Goal: Information Seeking & Learning: Learn about a topic

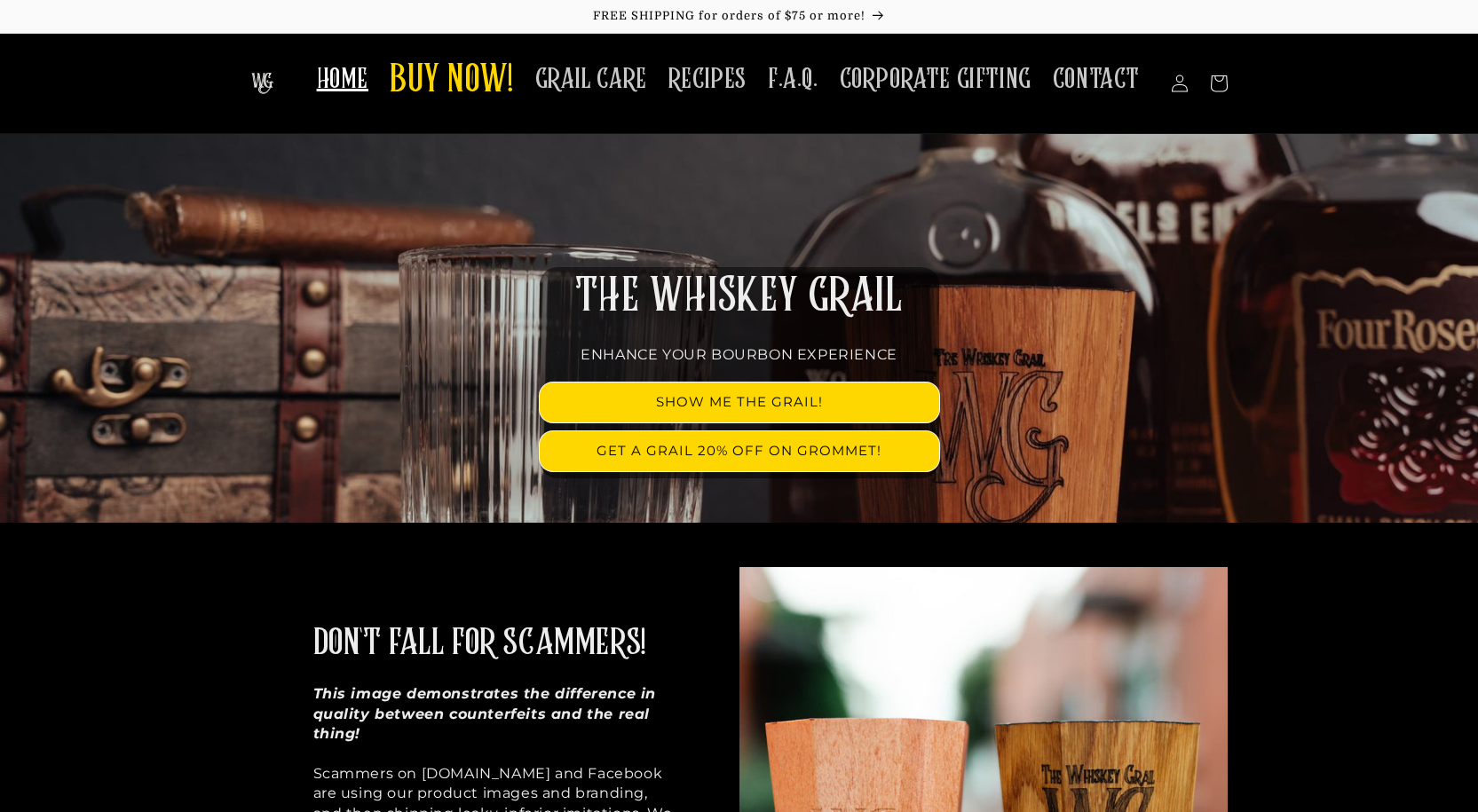
scroll to position [443, 0]
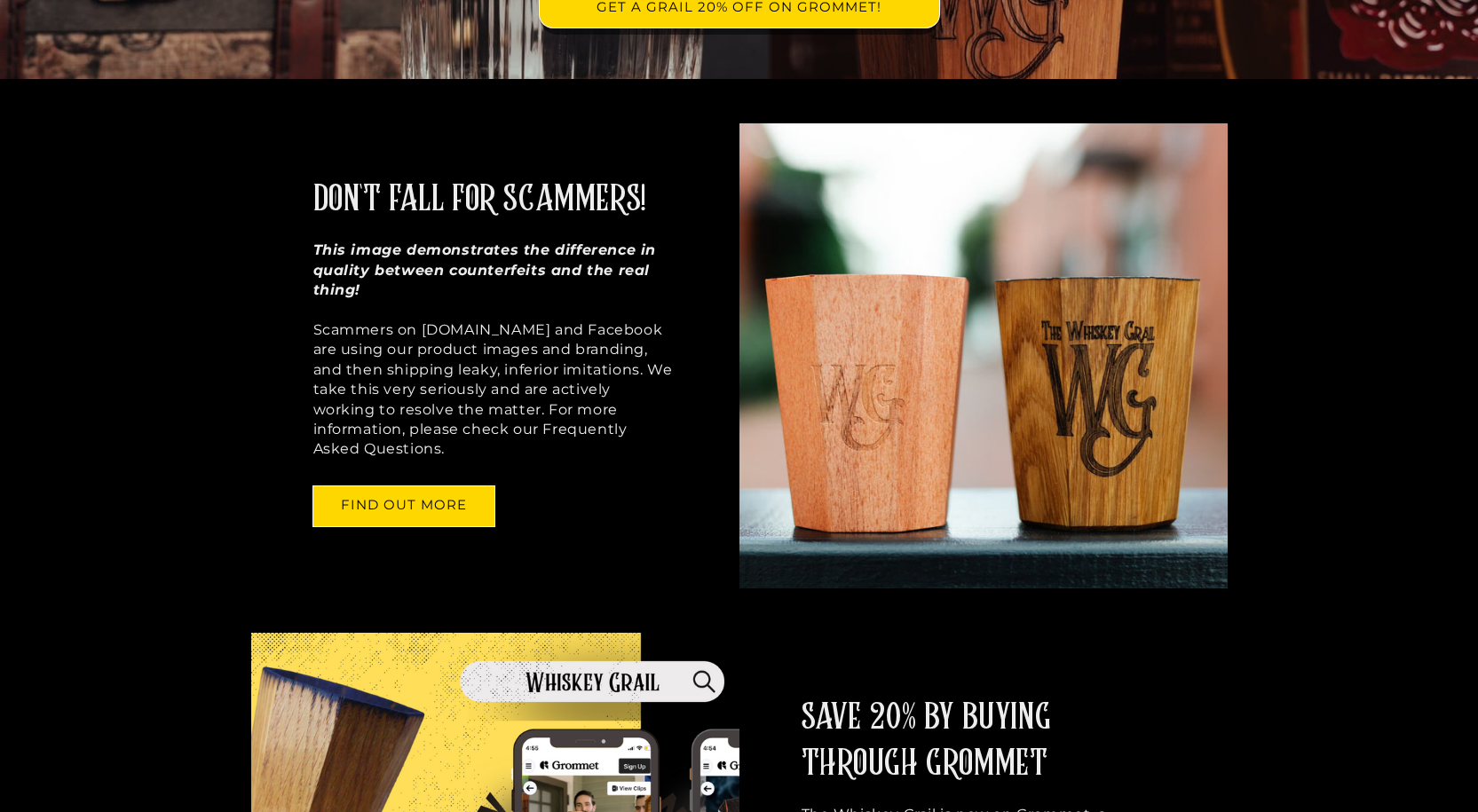
click at [556, 285] on p "This image demonstrates the difference in quality between counterfeits and the …" at bounding box center [496, 350] width 364 height 218
click at [837, 365] on img at bounding box center [982, 355] width 488 height 464
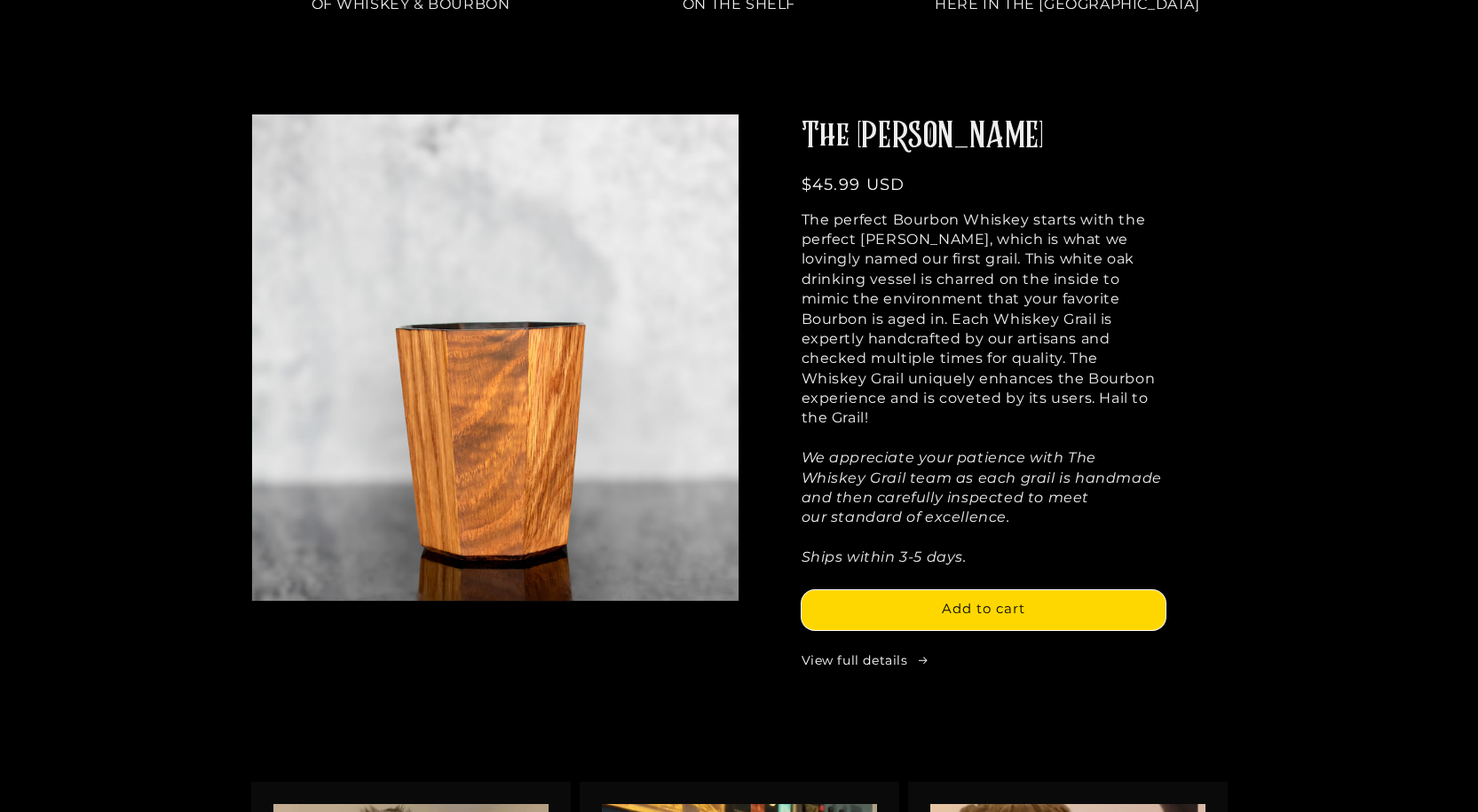
scroll to position [2130, 0]
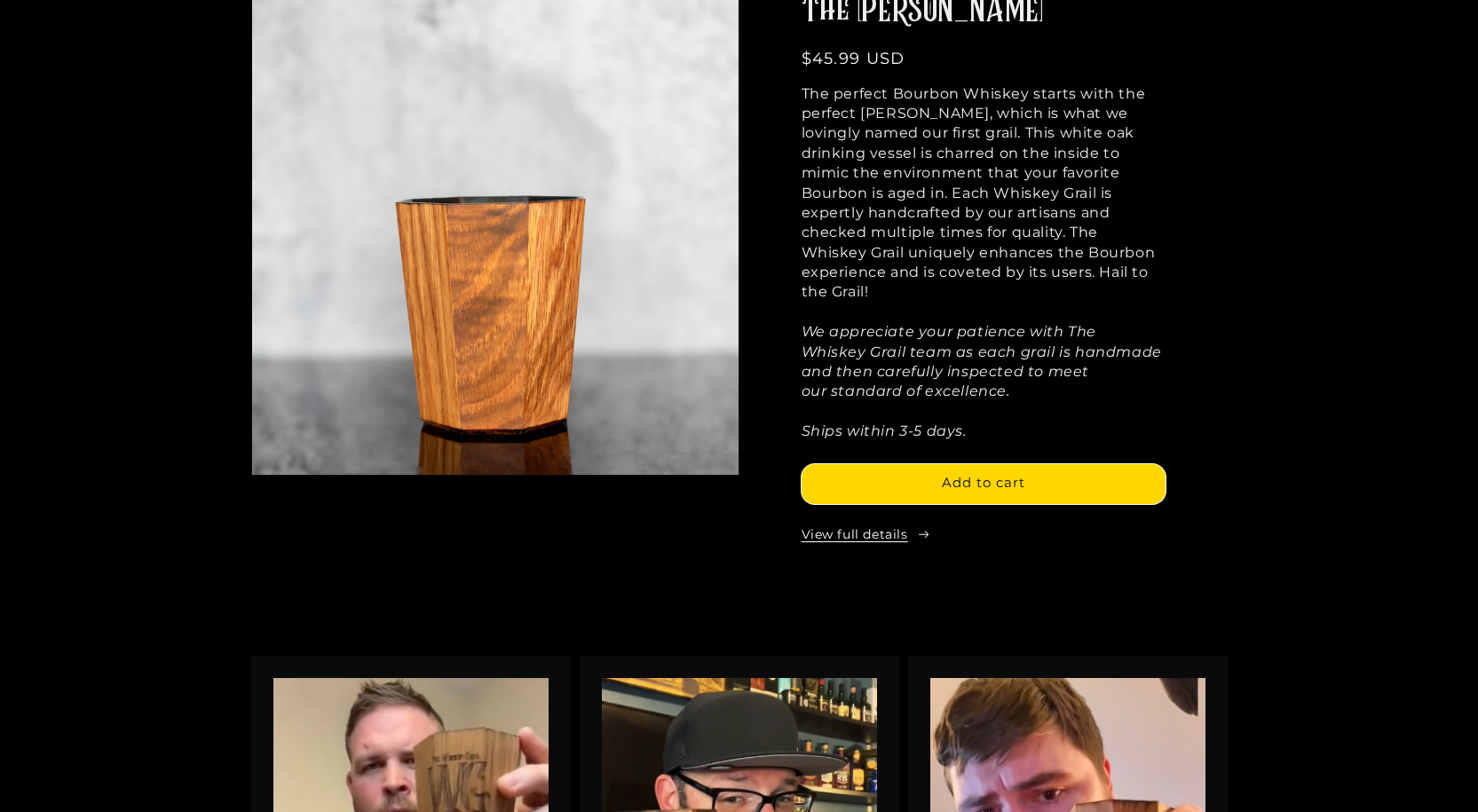
click at [906, 527] on link "View full details" at bounding box center [983, 535] width 364 height 18
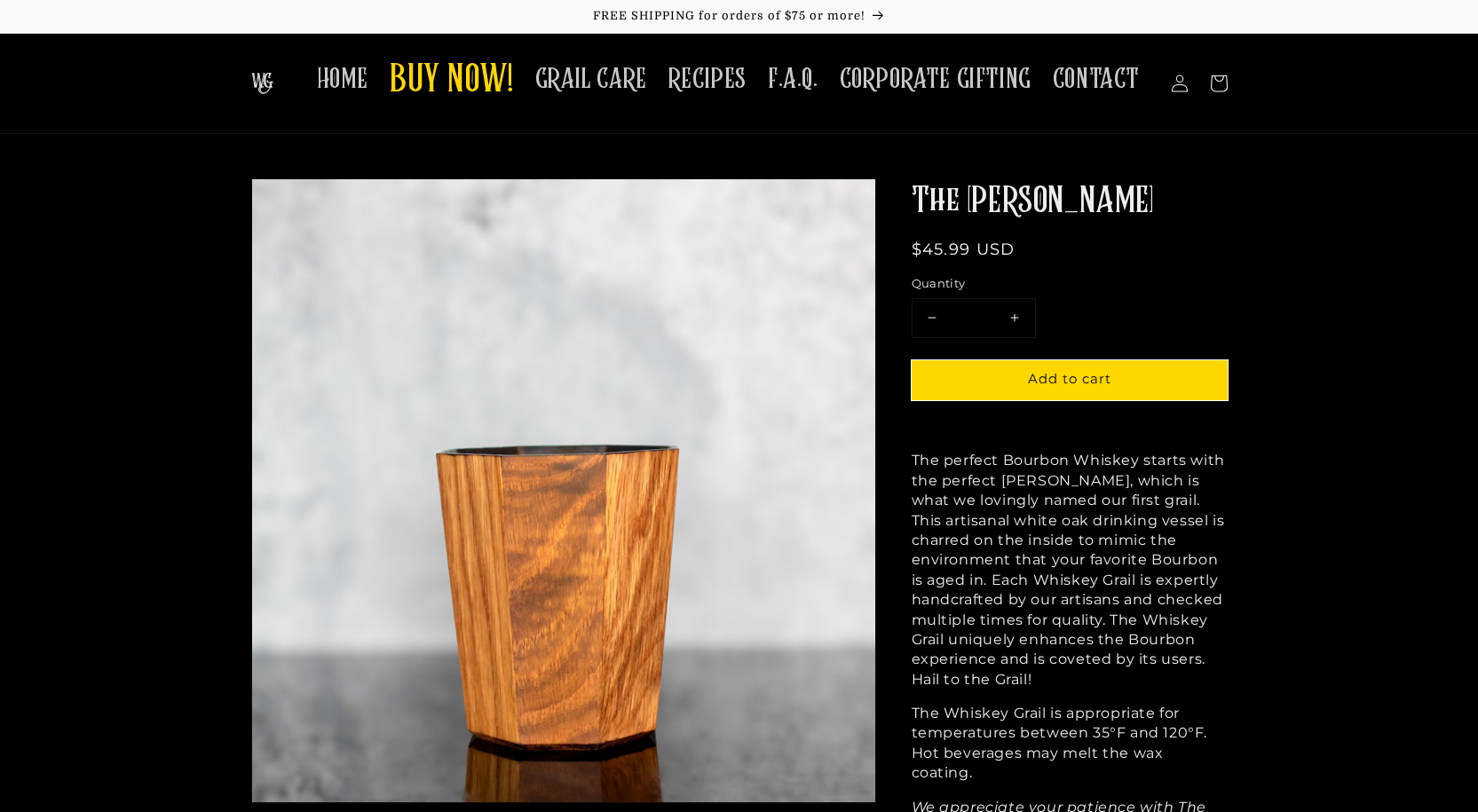
drag, startPoint x: 1256, startPoint y: 553, endPoint x: 1370, endPoint y: 217, distance: 354.8
click at [1000, 562] on p "The perfect Bourbon Whiskey starts with the perfect [PERSON_NAME], which is wha…" at bounding box center [1069, 570] width 315 height 239
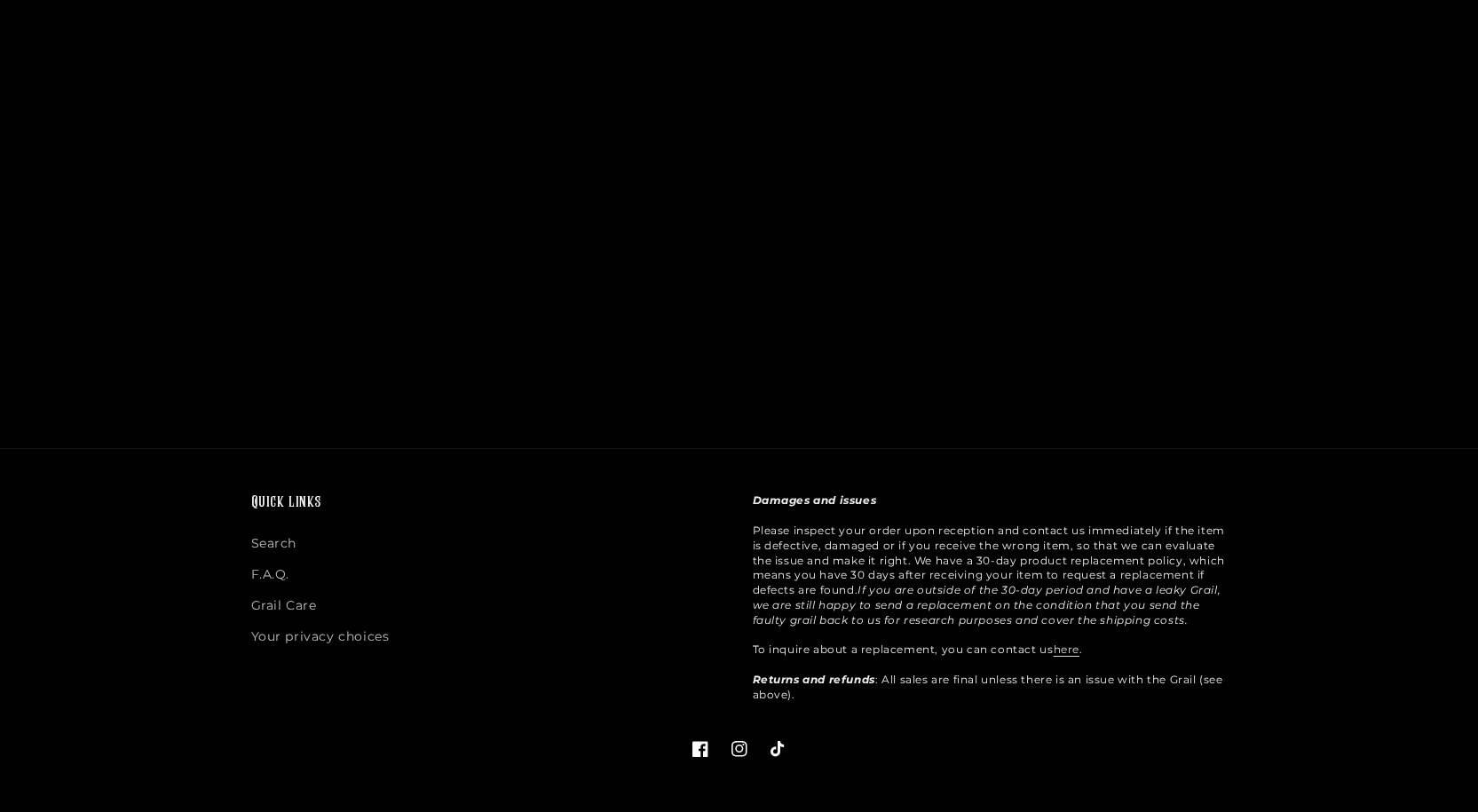
scroll to position [6900, 0]
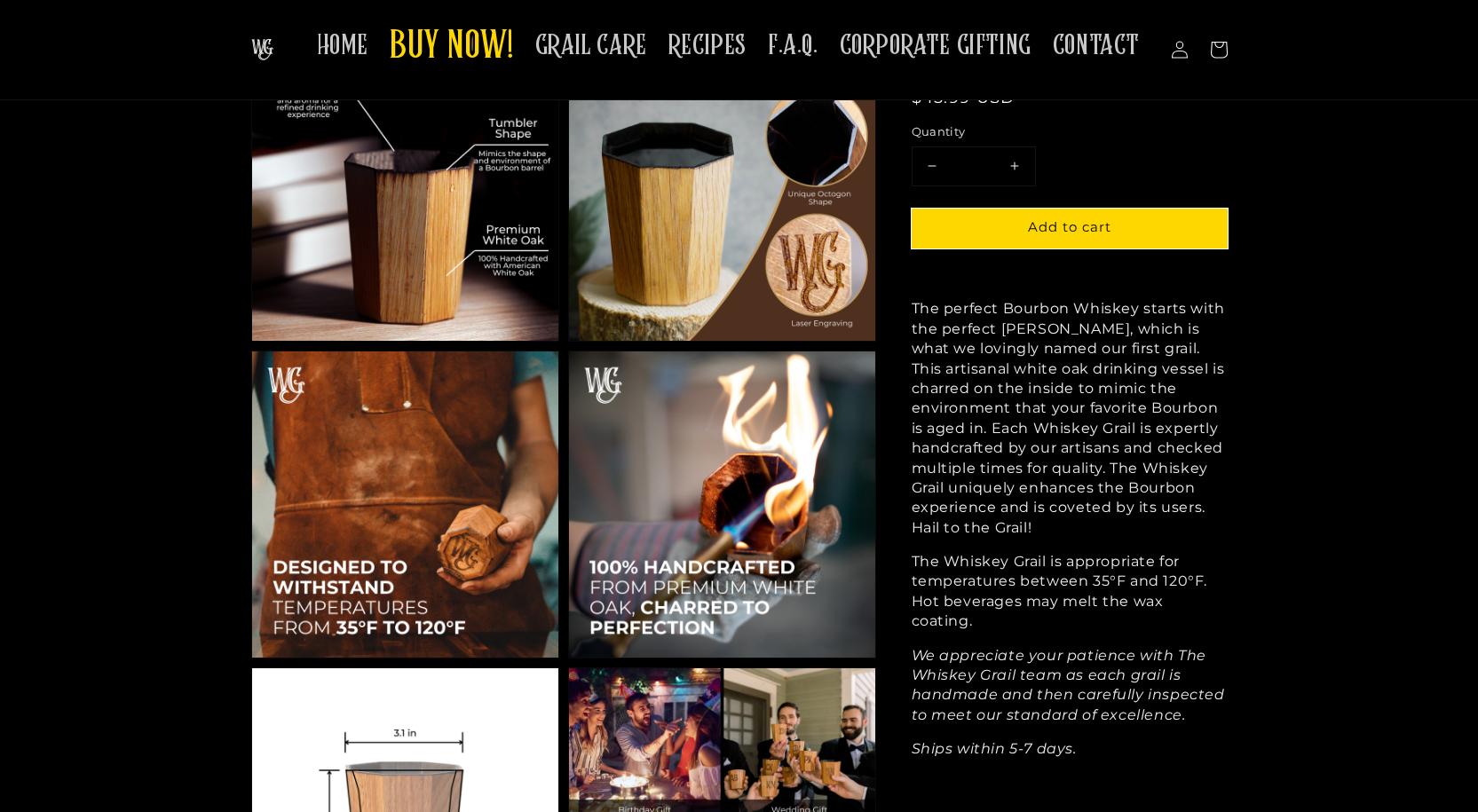
drag, startPoint x: 1275, startPoint y: 447, endPoint x: 1298, endPoint y: 269, distance: 179.5
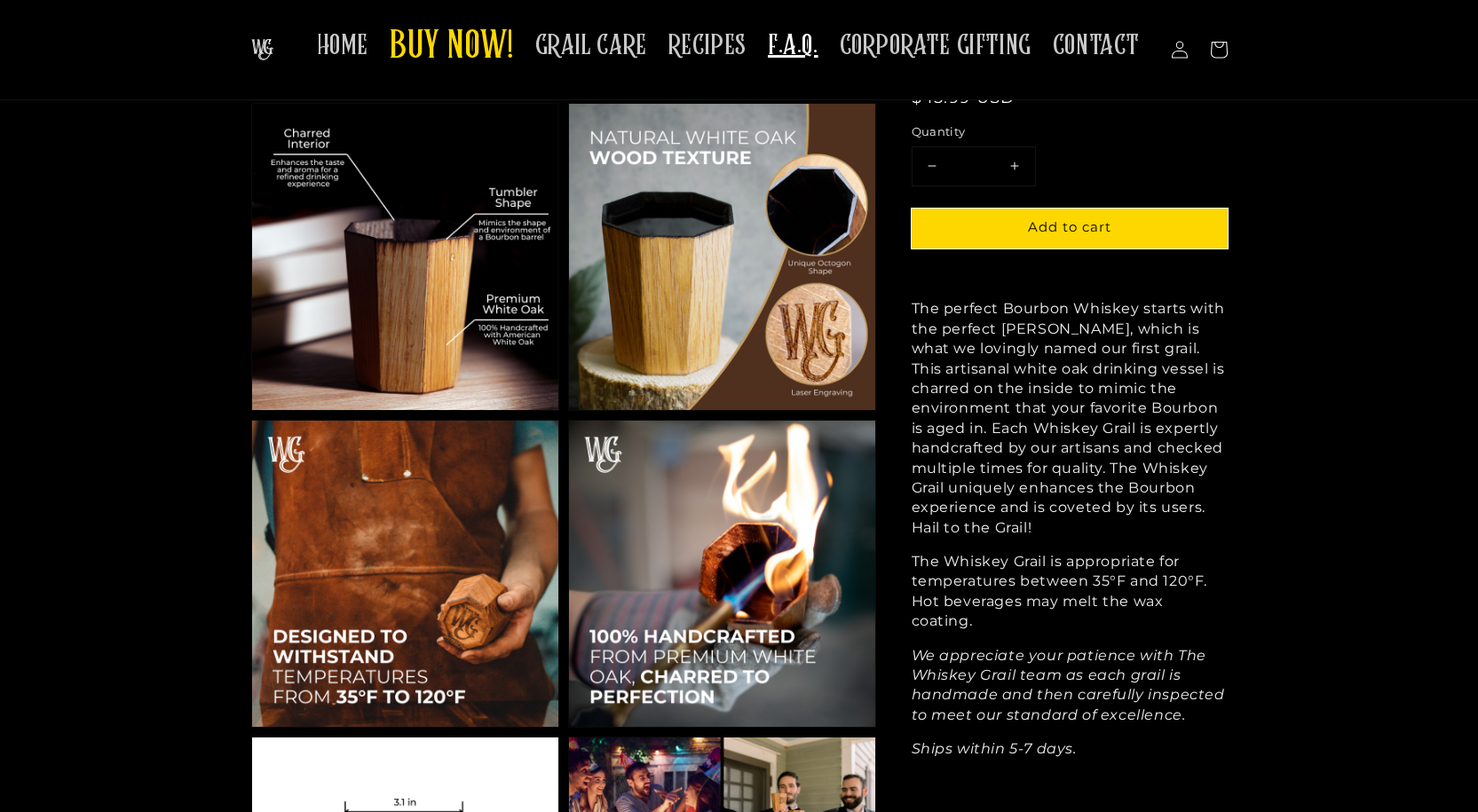
click at [819, 46] on span "F.A.Q." at bounding box center [792, 45] width 50 height 35
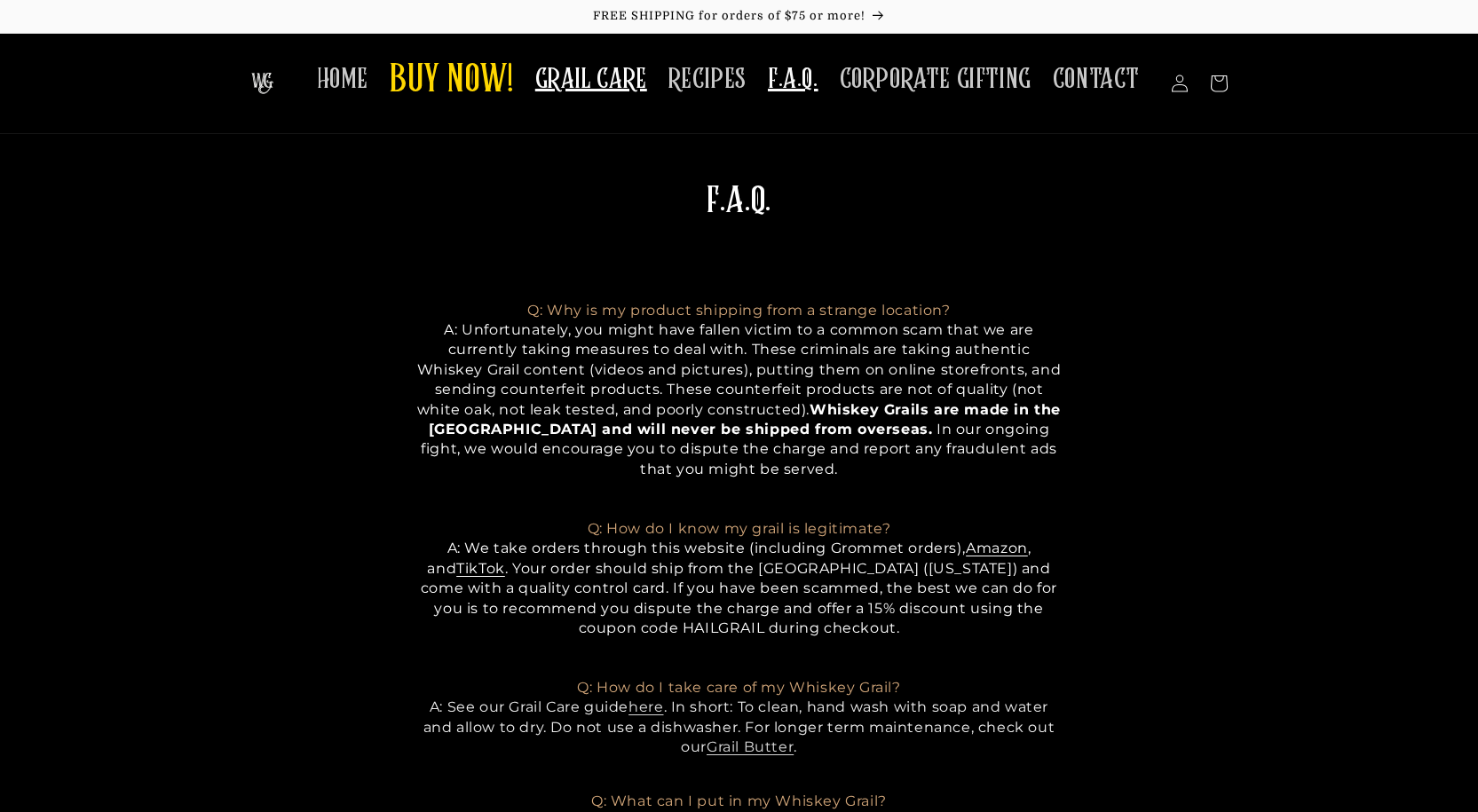
click at [623, 77] on span "GRAIL CARE" at bounding box center [591, 80] width 112 height 35
